Goal: Find specific page/section: Find specific page/section

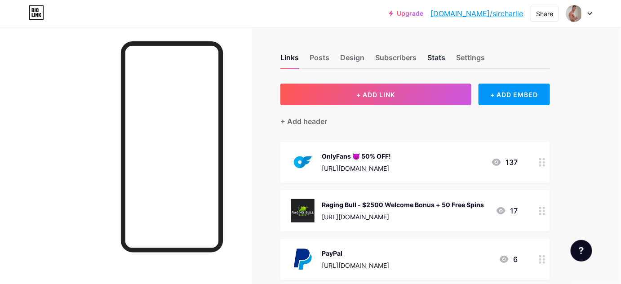
click at [440, 60] on div "Stats" at bounding box center [436, 60] width 18 height 16
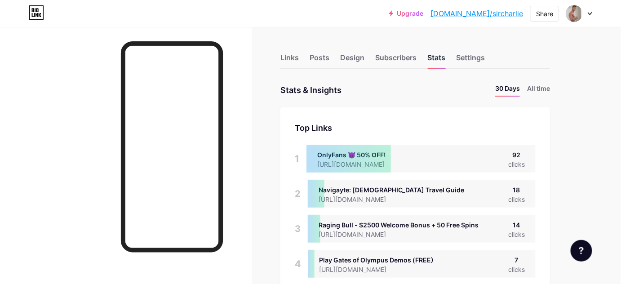
scroll to position [284, 621]
click at [399, 56] on div "Subscribers" at bounding box center [395, 60] width 41 height 16
